Goal: Find specific page/section: Find specific page/section

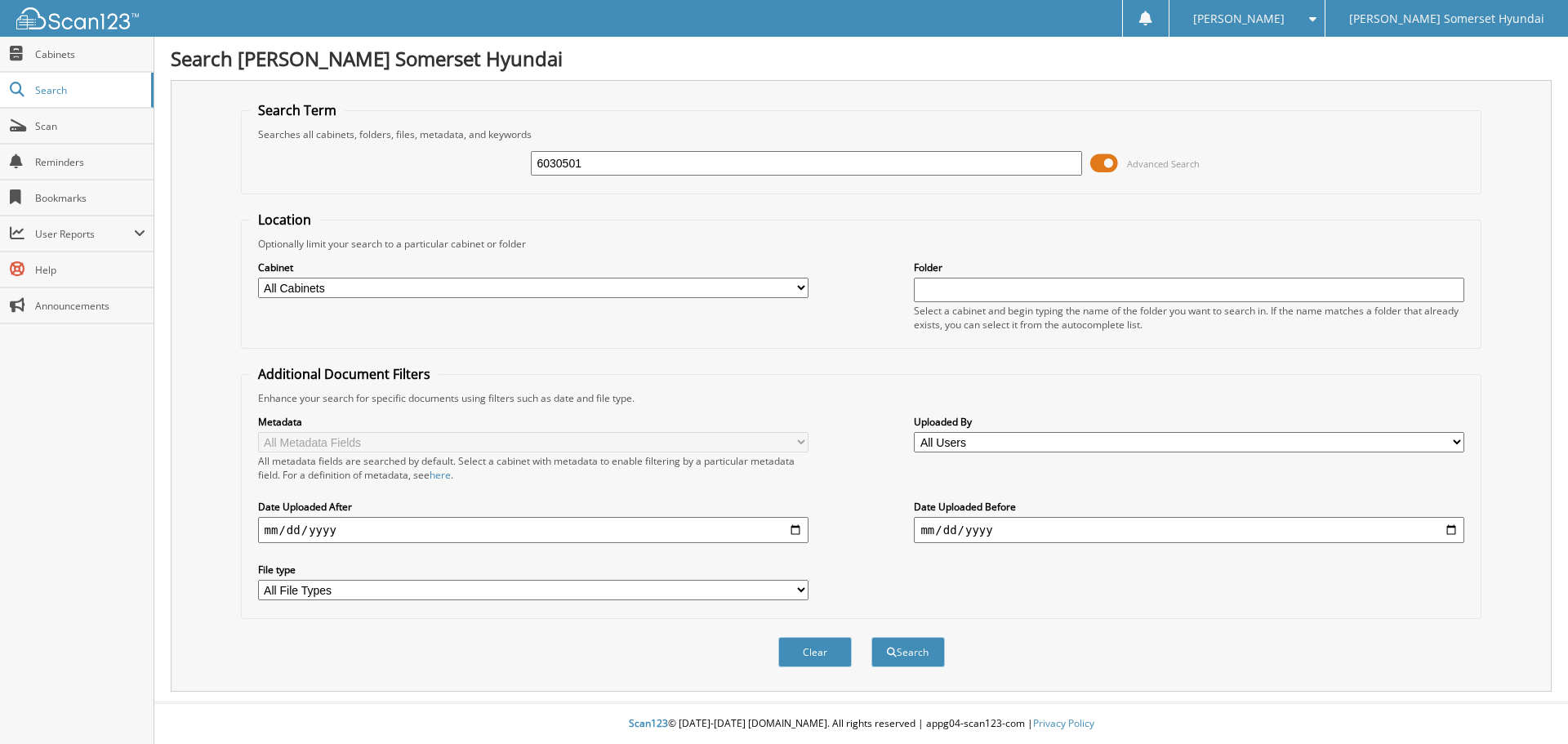
type input "6030501"
click at [872, 636] on button "Search" at bounding box center [908, 651] width 73 height 30
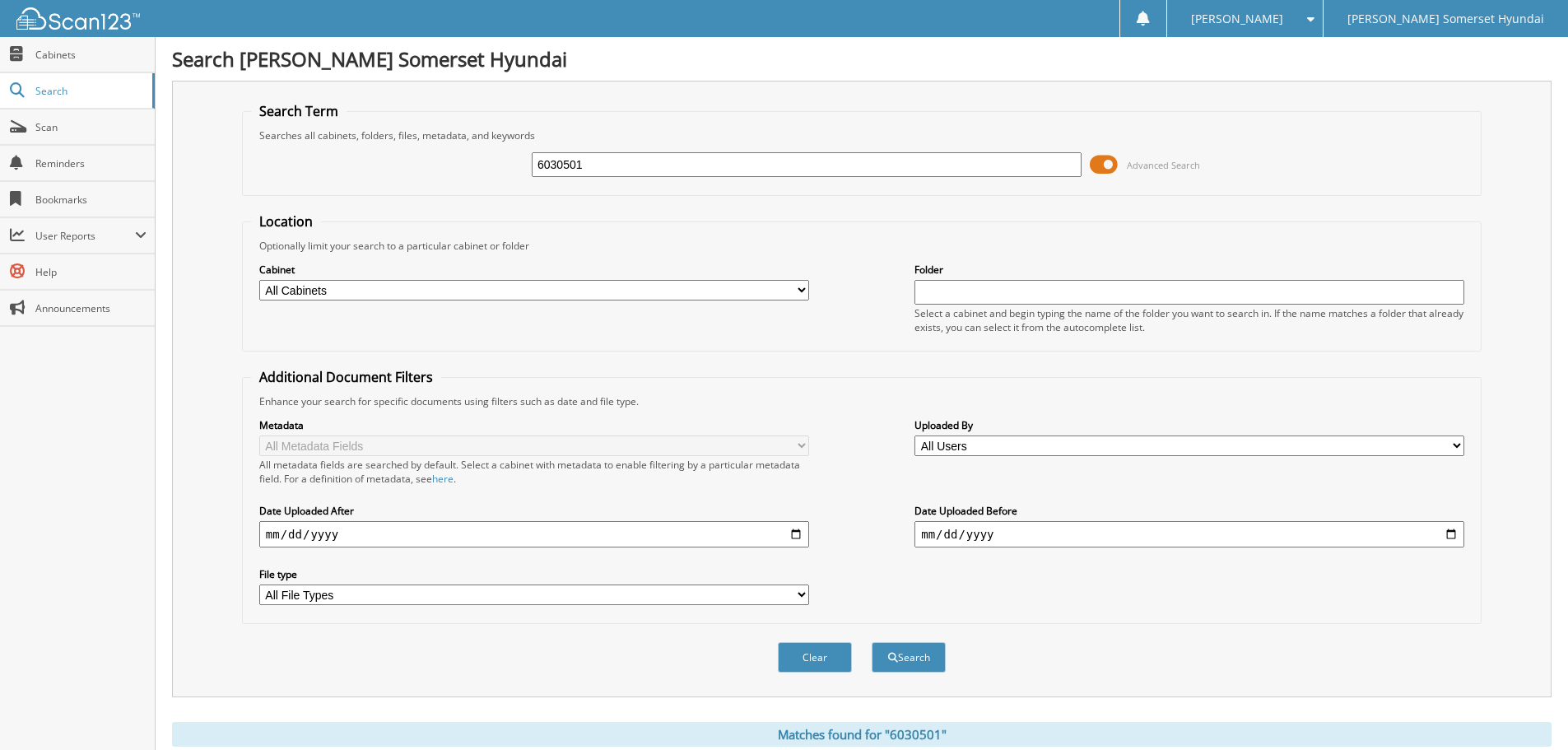
click at [333, 295] on select "All Cabinets PARTS SERVICE RO WARRANTY Needs Filing" at bounding box center [534, 289] width 550 height 21
select select "30241"
click at [260, 279] on select "All Cabinets PARTS SERVICE RO WARRANTY Needs Filing" at bounding box center [534, 289] width 550 height 21
click at [944, 166] on input "6030501" at bounding box center [807, 164] width 550 height 25
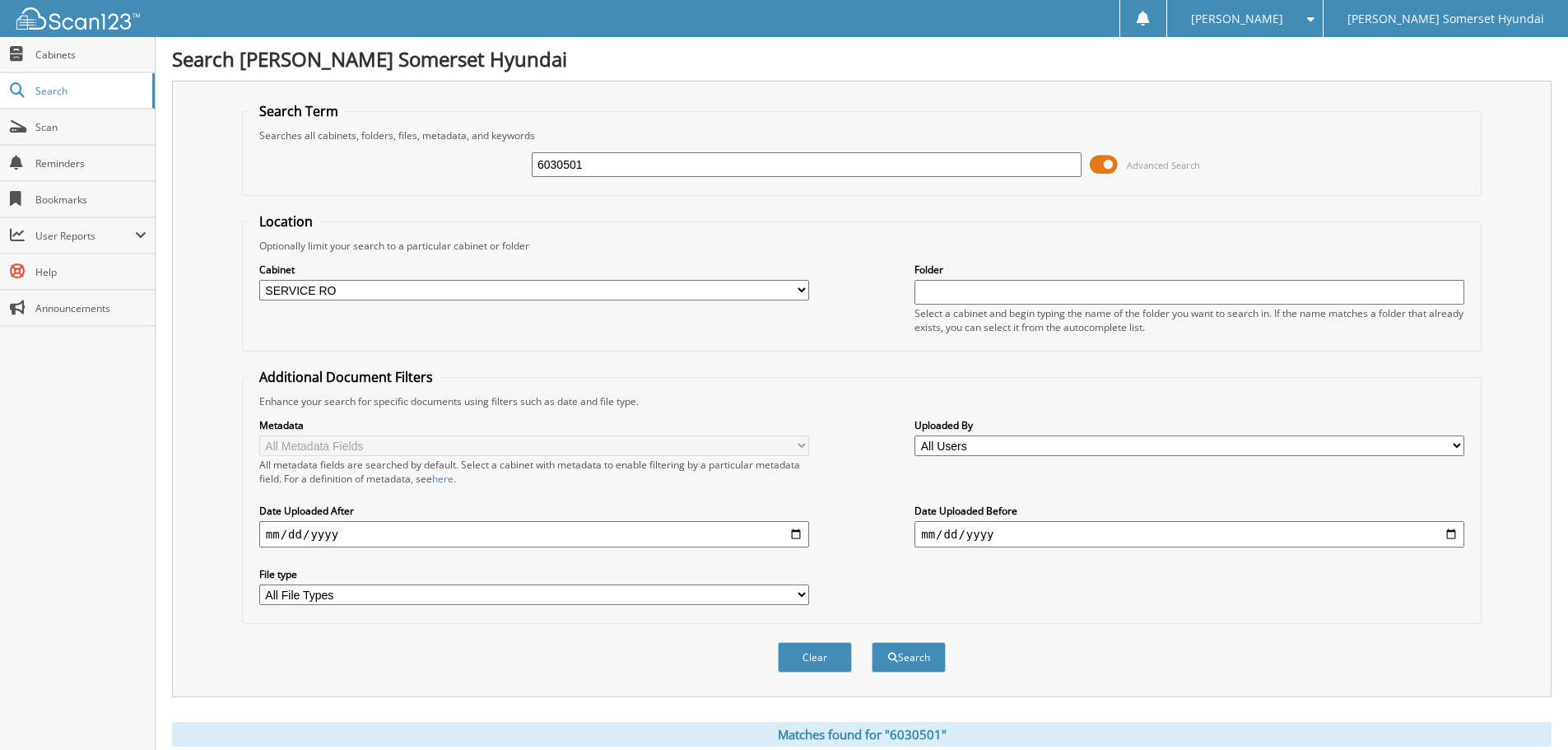
click at [872, 641] on button "Search" at bounding box center [908, 656] width 74 height 31
click at [616, 161] on input "6030501" at bounding box center [807, 164] width 550 height 25
click at [977, 295] on input "text" at bounding box center [1189, 291] width 550 height 25
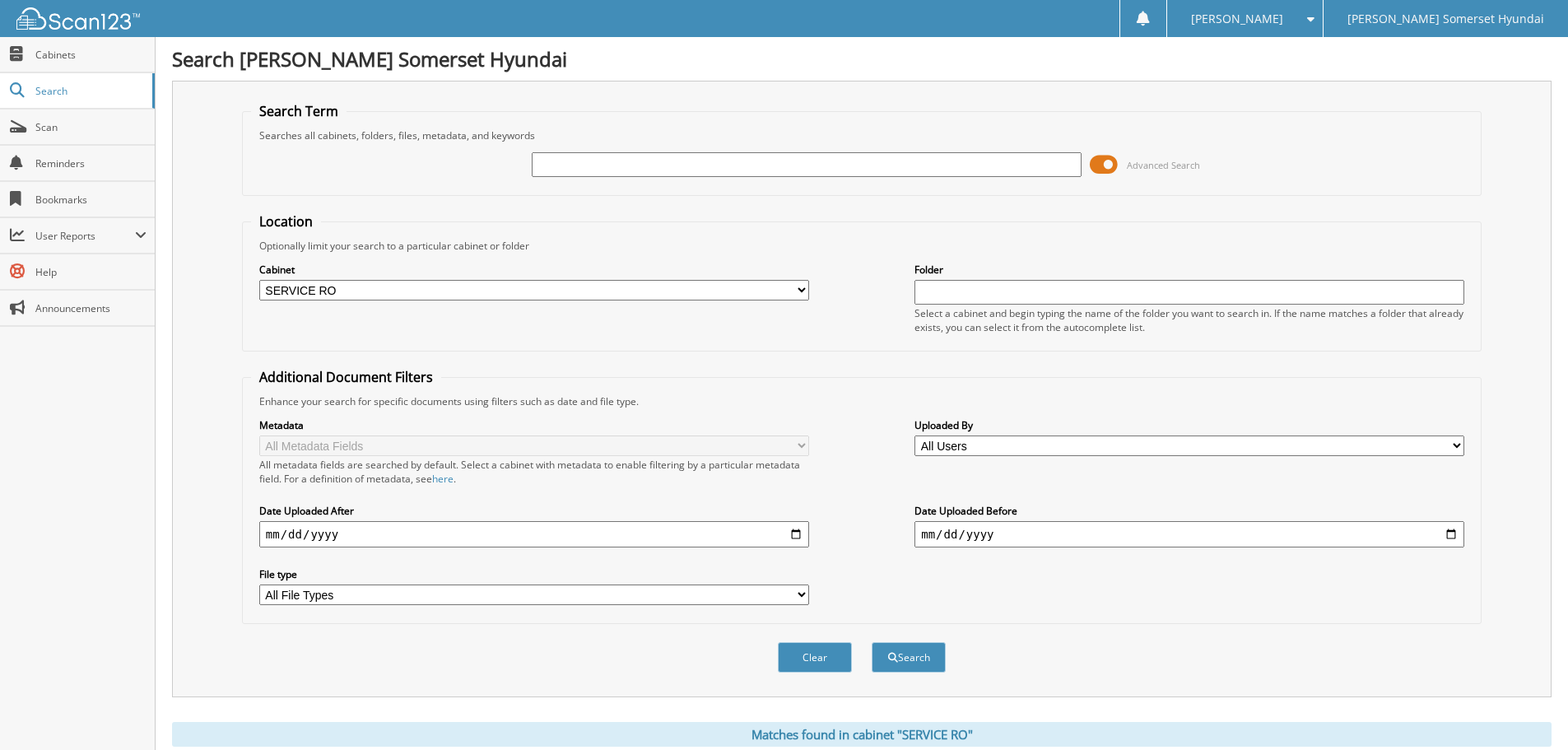
paste input "6030501"
click at [872, 641] on button "Search" at bounding box center [908, 656] width 74 height 31
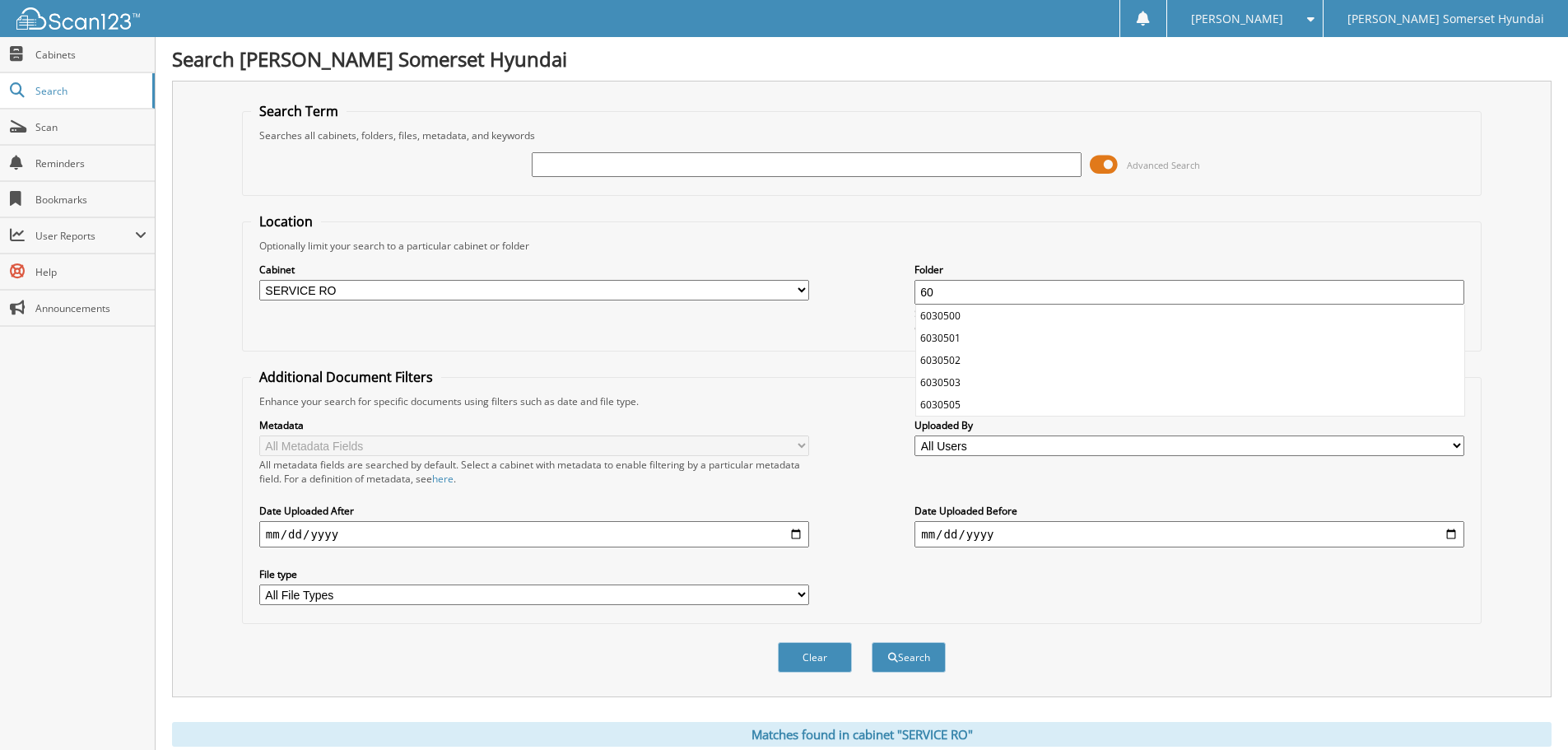
type input "6"
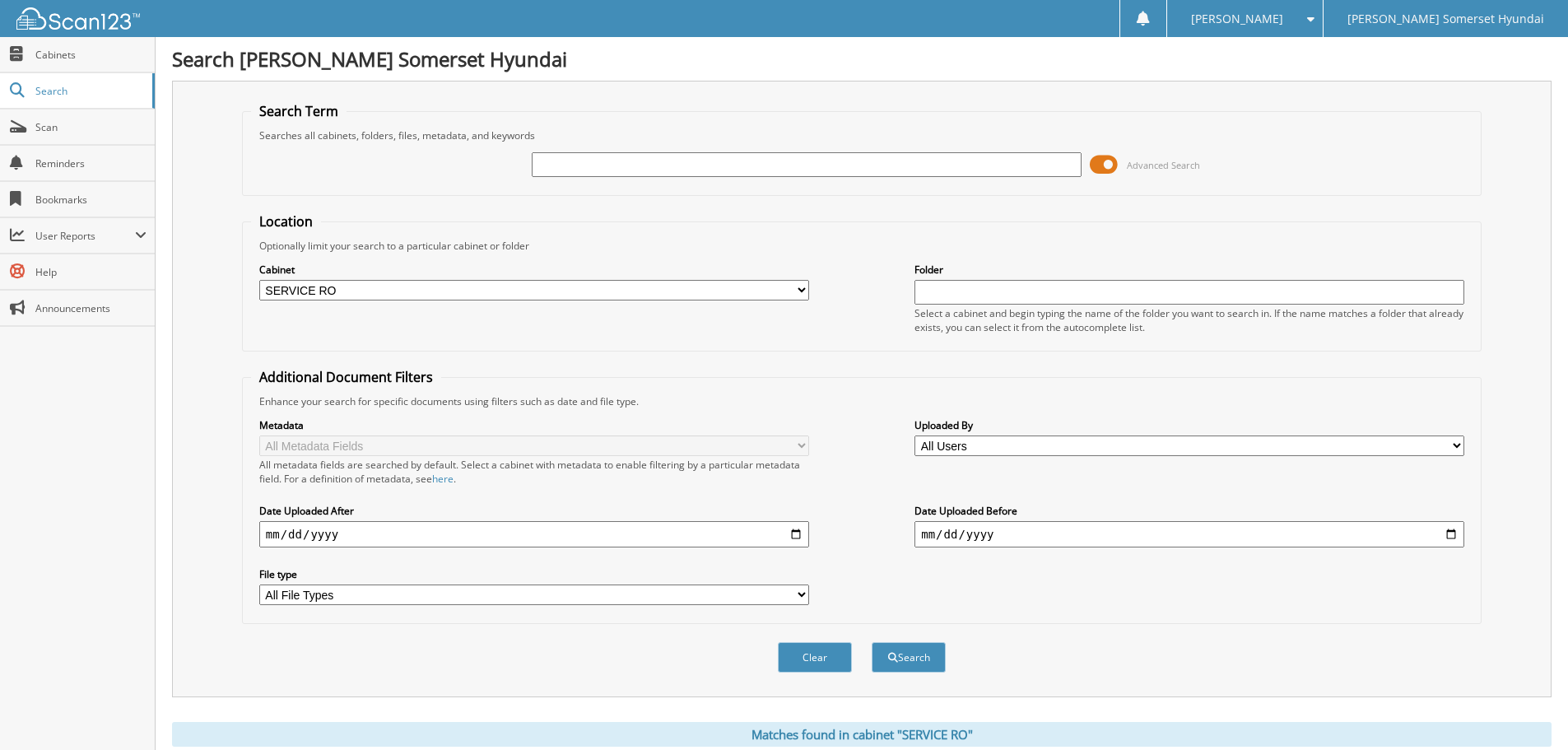
click at [585, 296] on select "All Cabinets PARTS SERVICE RO WARRANTY Needs Filing" at bounding box center [534, 289] width 550 height 21
select select
click at [260, 279] on select "All Cabinets PARTS SERVICE RO WARRANTY Needs Filing" at bounding box center [534, 289] width 550 height 21
click at [622, 166] on input "text" at bounding box center [807, 164] width 550 height 25
paste input "6030501"
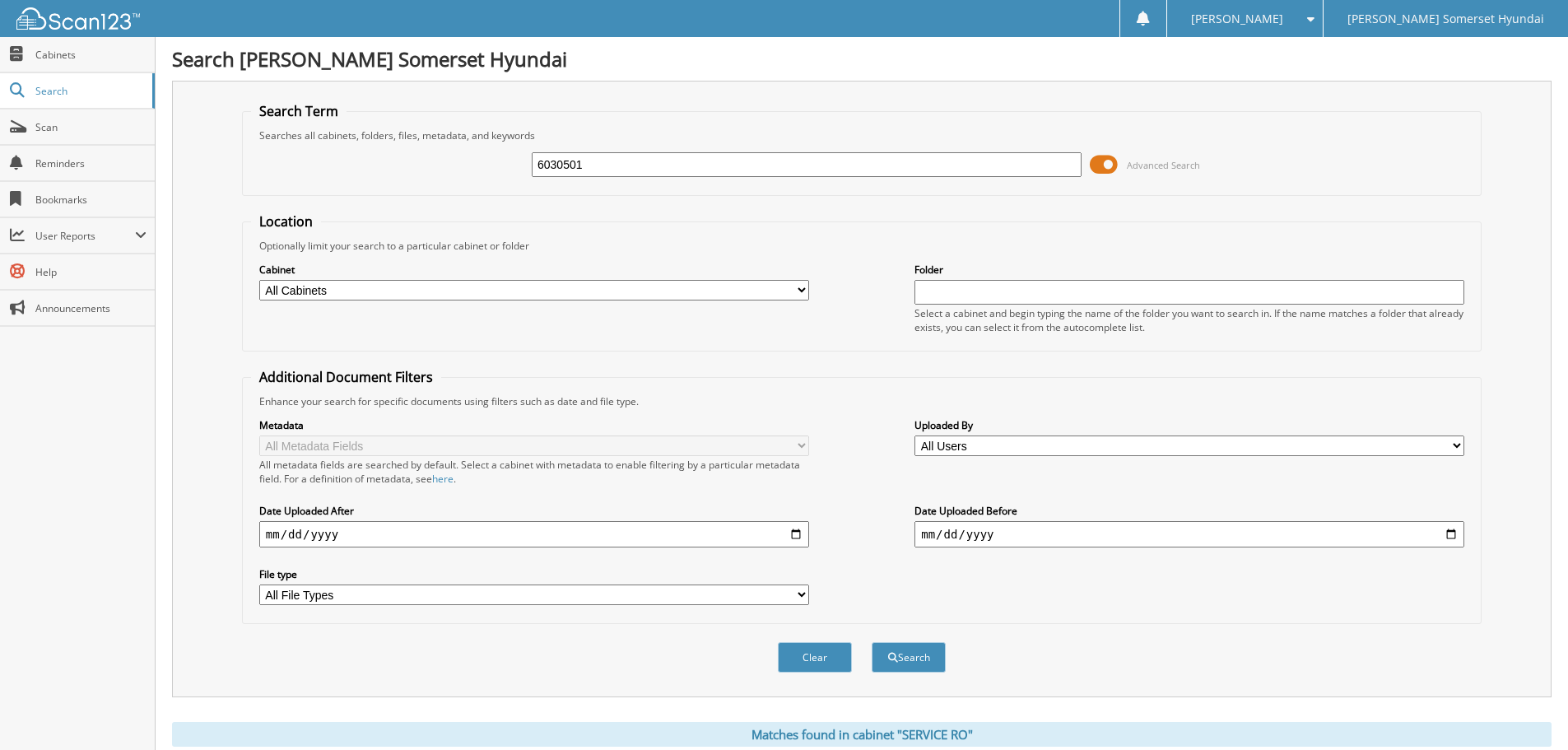
click at [902, 171] on input "6030501" at bounding box center [807, 164] width 550 height 25
type input "6030501"
click at [872, 641] on button "Search" at bounding box center [908, 656] width 74 height 31
click at [52, 130] on span "Scan" at bounding box center [91, 127] width 112 height 14
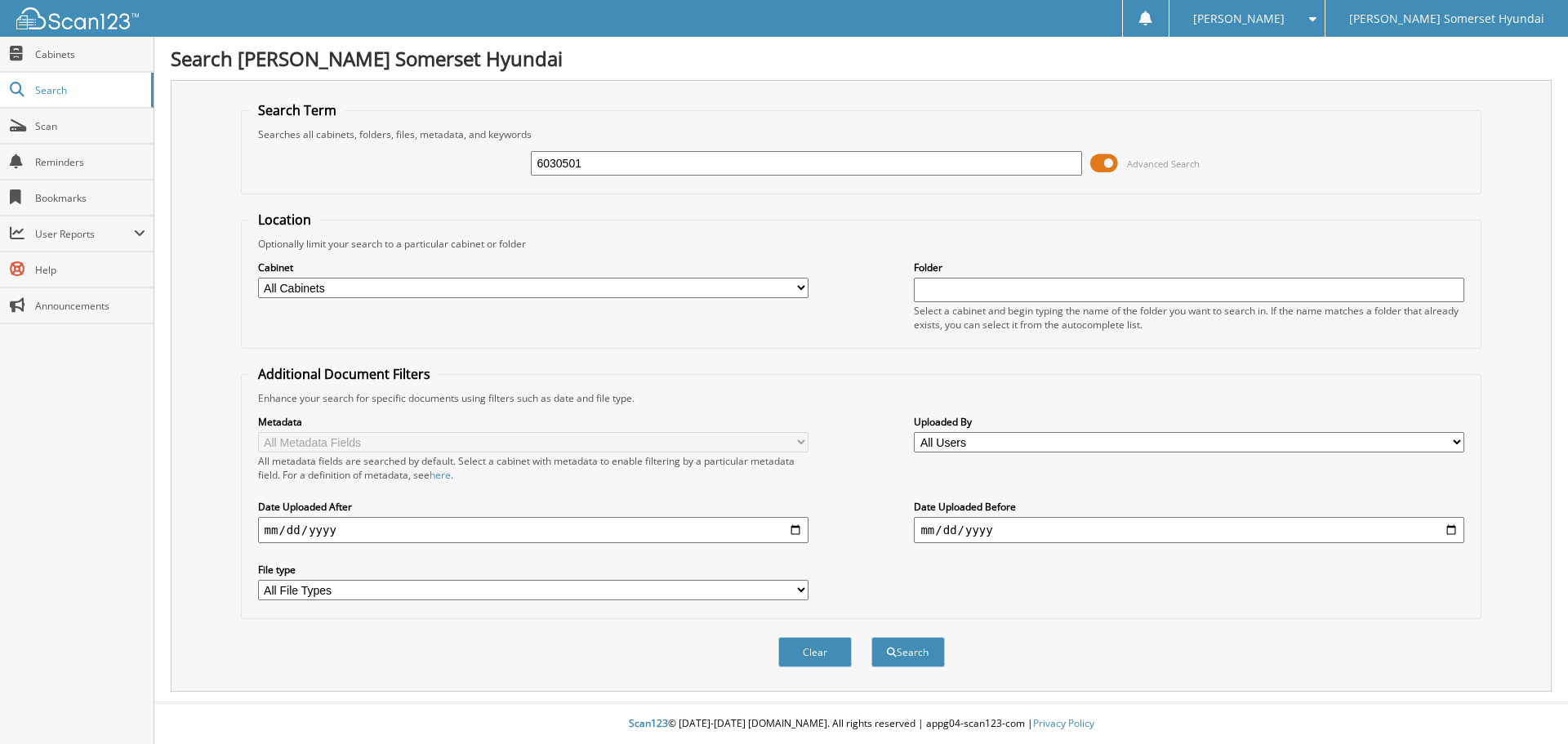
type input "6030501"
click at [872, 636] on button "Search" at bounding box center [908, 651] width 73 height 30
